Goal: Browse casually

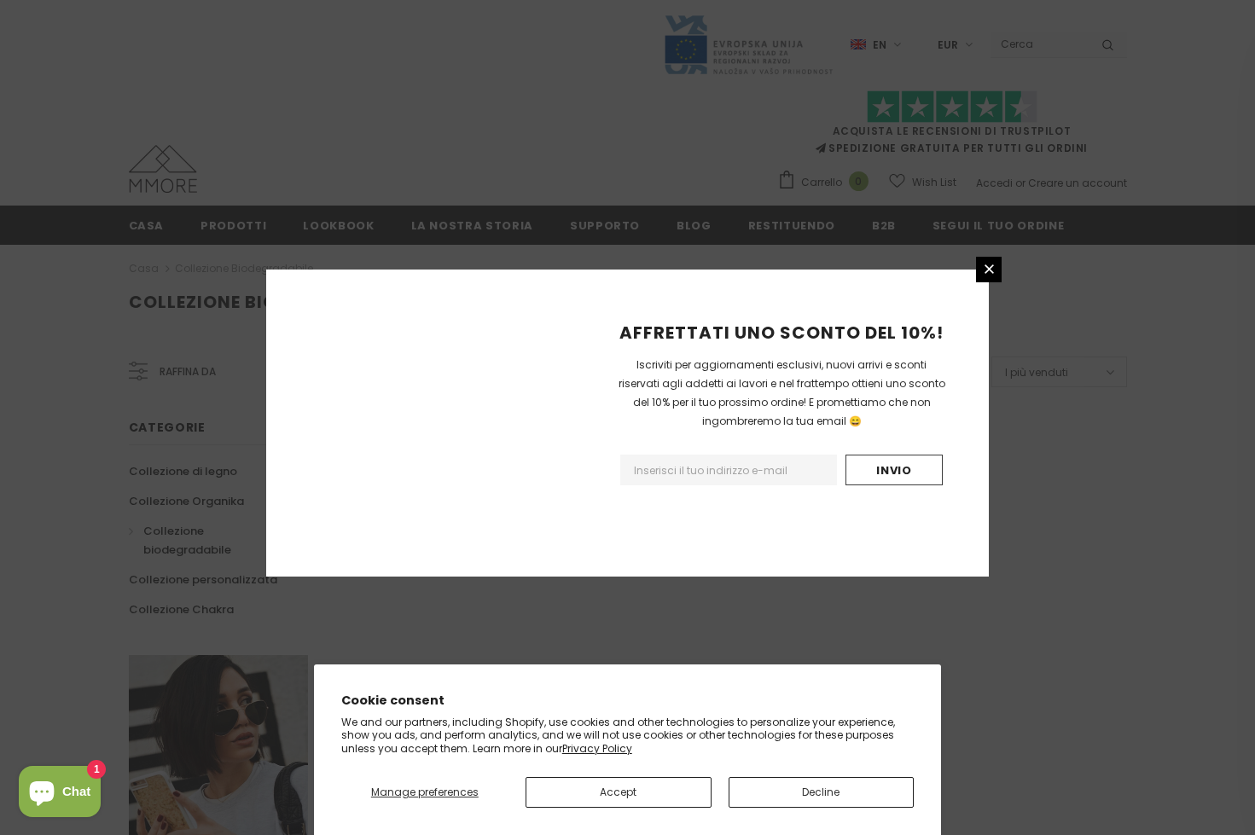
scroll to position [914, 0]
